Goal: Information Seeking & Learning: Find specific fact

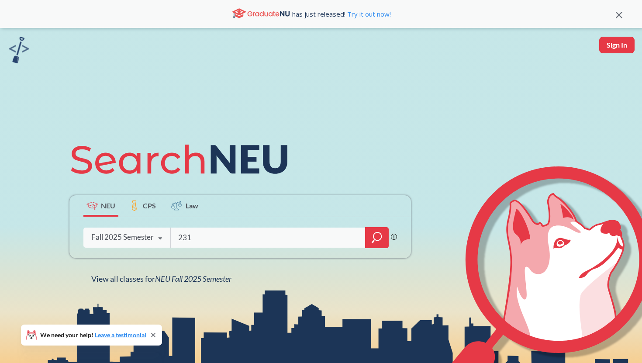
type input "2315"
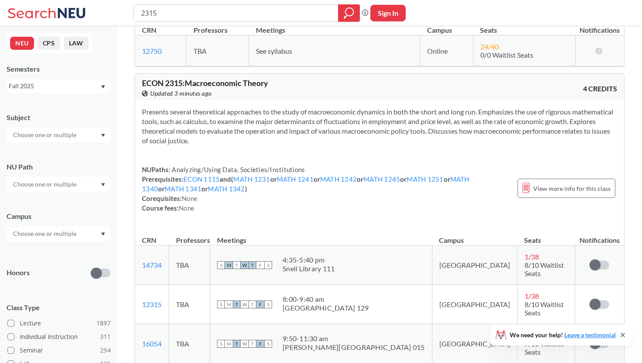
scroll to position [227, 0]
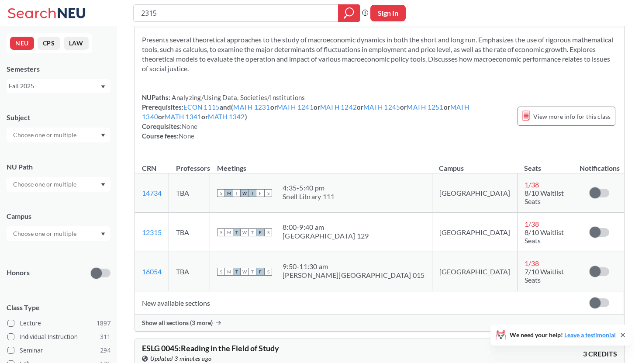
click at [182, 319] on span "Show all sections (3 more)" at bounding box center [177, 323] width 71 height 8
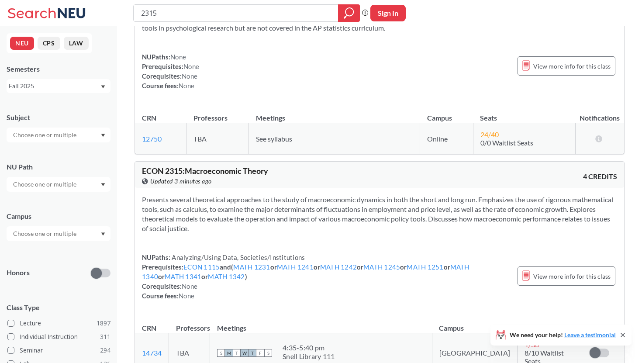
scroll to position [0, 0]
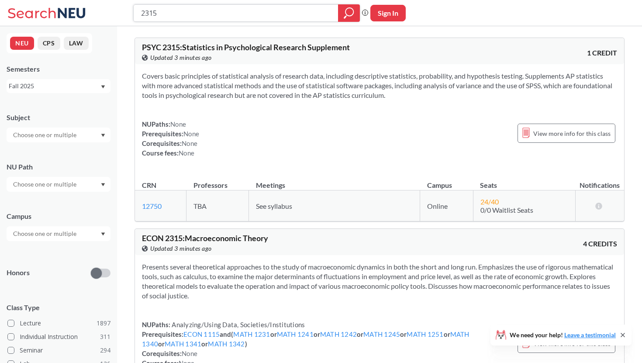
click at [229, 16] on input "2315" at bounding box center [236, 13] width 192 height 15
type input "2316"
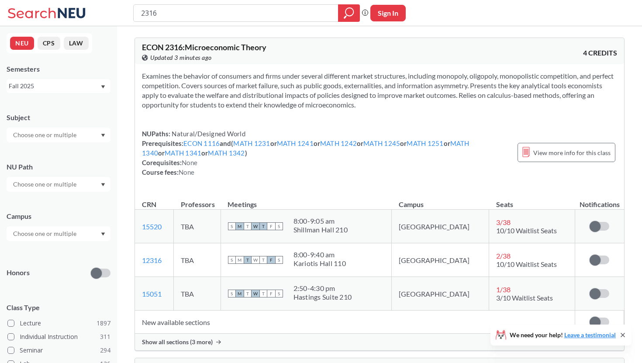
click at [209, 338] on span "Show all sections (3 more)" at bounding box center [177, 342] width 71 height 8
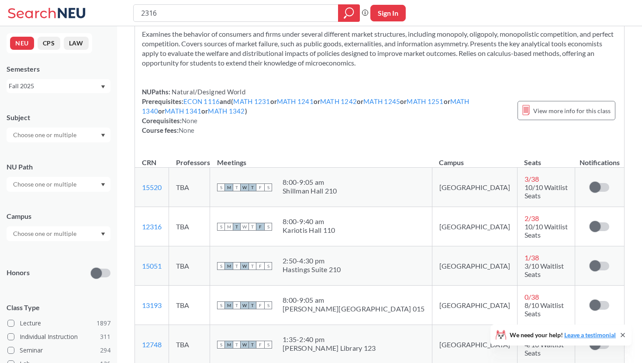
scroll to position [48, 0]
